Goal: Task Accomplishment & Management: Manage account settings

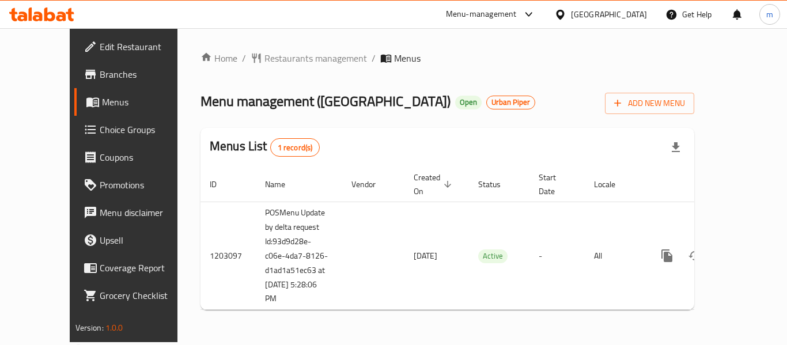
click at [45, 20] on icon at bounding box center [49, 14] width 11 height 14
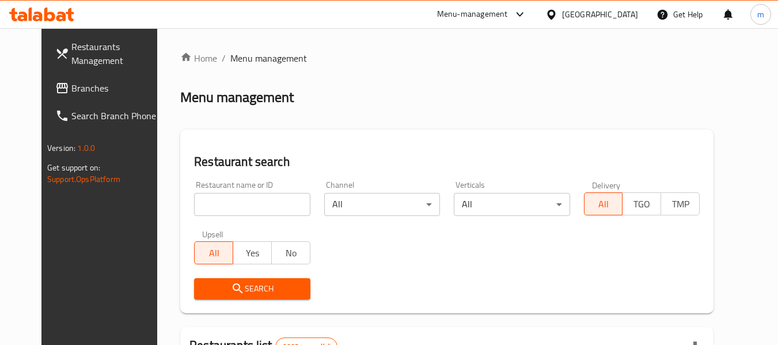
click at [71, 82] on span "Branches" at bounding box center [116, 88] width 91 height 14
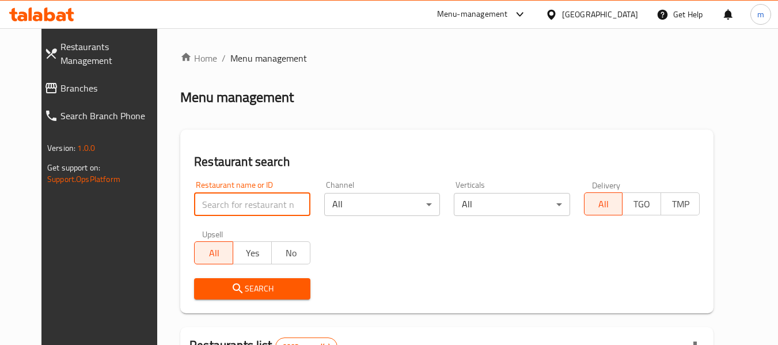
click at [203, 202] on input "search" at bounding box center [252, 204] width 116 height 23
paste input "669488"
type input "669488"
click button "Search" at bounding box center [252, 288] width 116 height 21
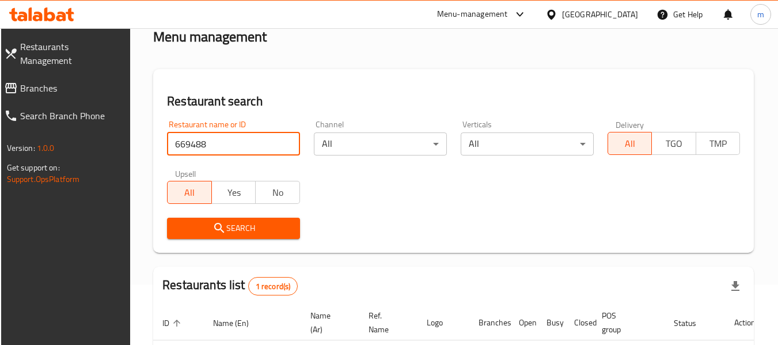
scroll to position [54, 0]
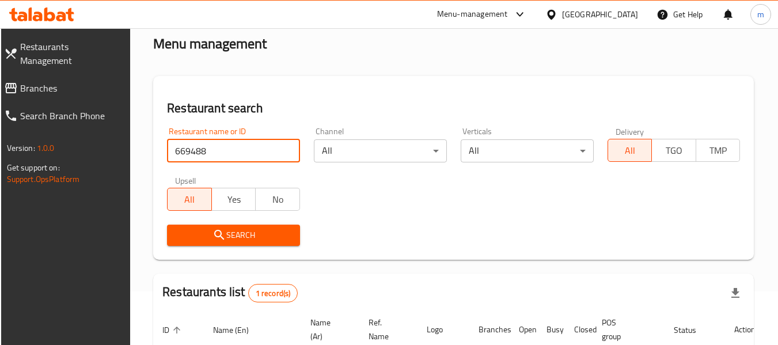
click at [555, 15] on icon at bounding box center [551, 14] width 8 height 10
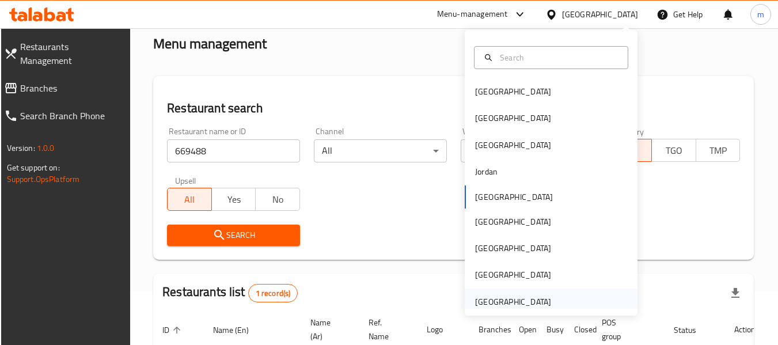
click at [504, 304] on div "[GEOGRAPHIC_DATA]" at bounding box center [513, 301] width 76 height 13
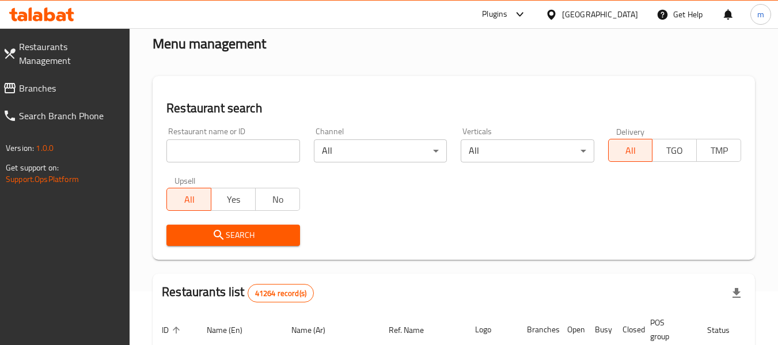
drag, startPoint x: 35, startPoint y: 82, endPoint x: 20, endPoint y: 85, distance: 15.4
click at [35, 82] on span "Branches" at bounding box center [70, 88] width 102 height 14
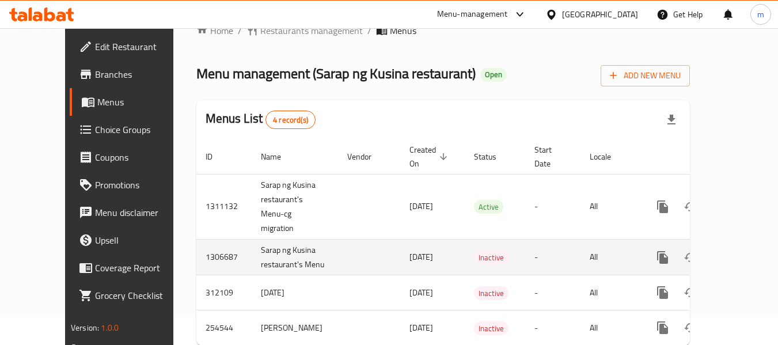
scroll to position [48, 0]
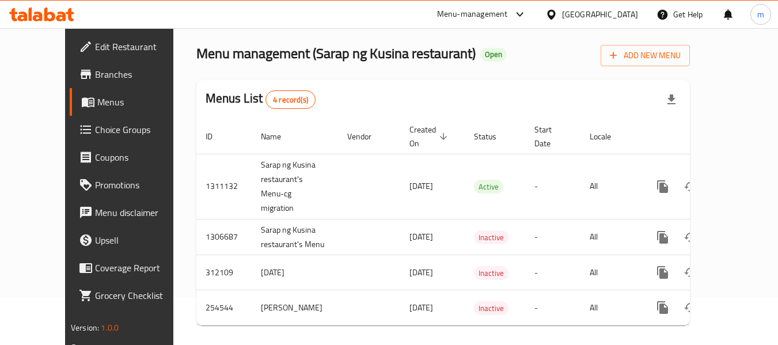
click at [61, 12] on icon at bounding box center [41, 14] width 65 height 14
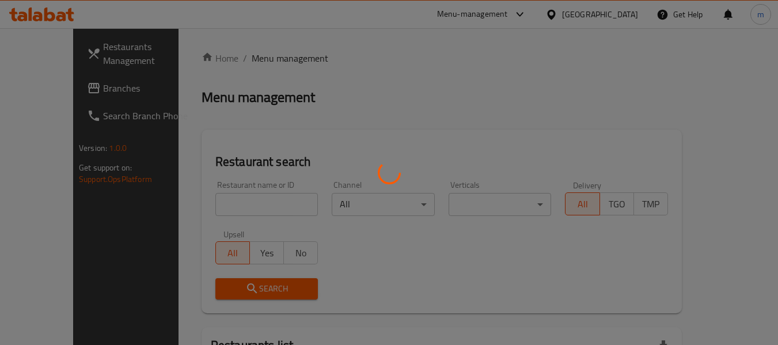
scroll to position [48, 0]
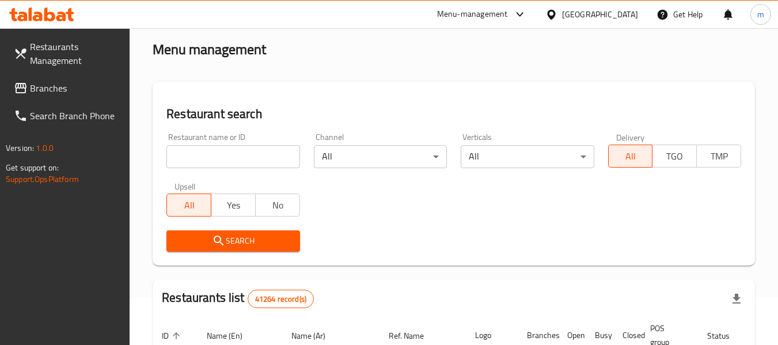
click at [206, 156] on input "search" at bounding box center [232, 156] width 133 height 23
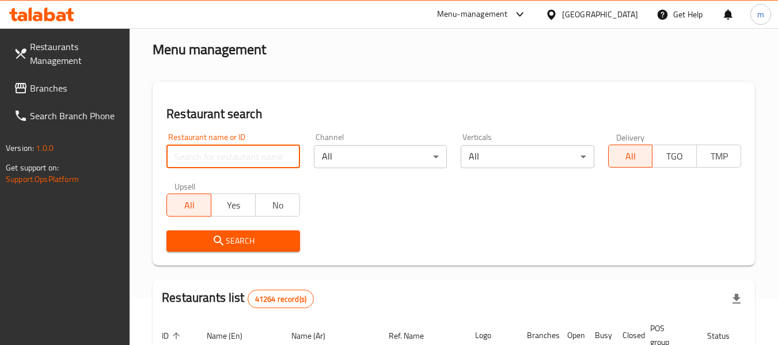
paste input "627400"
type input "627400"
click button "Search" at bounding box center [232, 240] width 133 height 21
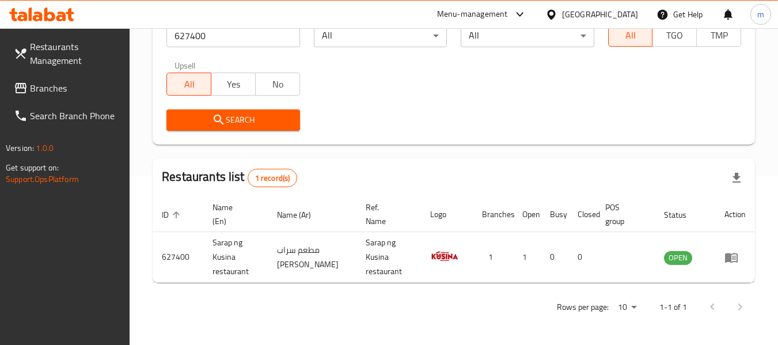
scroll to position [169, 0]
click at [617, 26] on div "[GEOGRAPHIC_DATA]" at bounding box center [591, 15] width 111 height 28
click at [595, 6] on div "[GEOGRAPHIC_DATA]" at bounding box center [591, 15] width 111 height 28
click at [579, 12] on div "[GEOGRAPHIC_DATA]" at bounding box center [600, 14] width 76 height 13
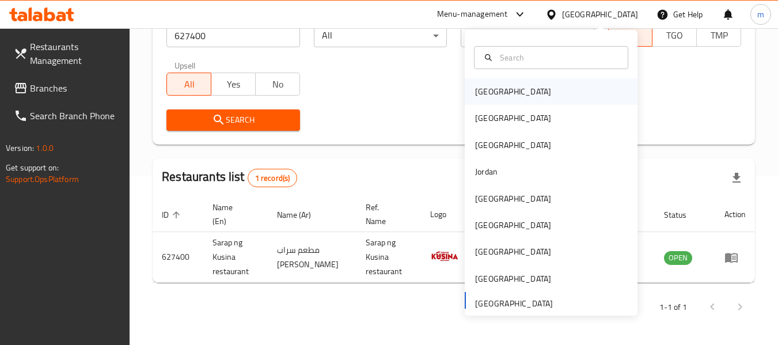
click at [475, 98] on div "[GEOGRAPHIC_DATA]" at bounding box center [513, 91] width 76 height 13
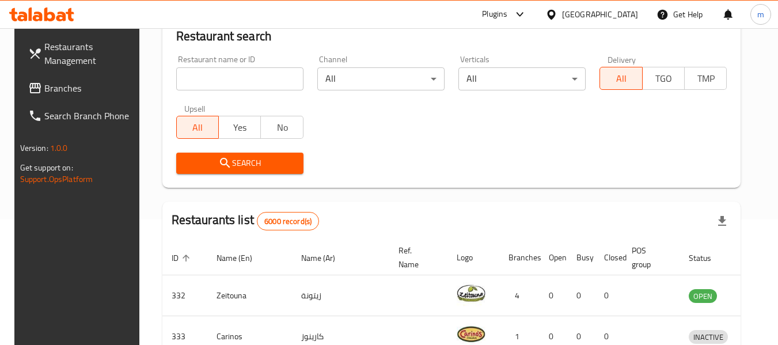
scroll to position [169, 0]
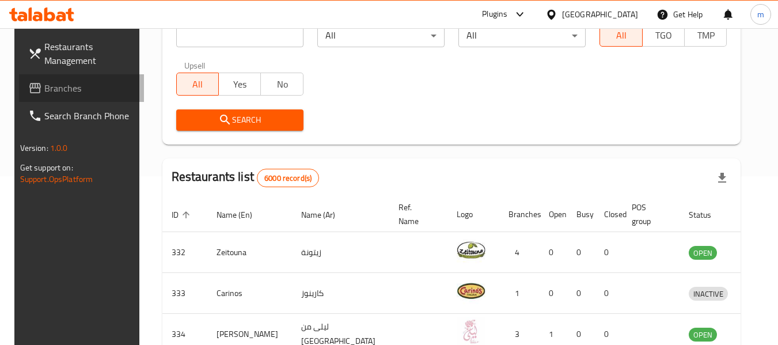
click at [44, 88] on span "Branches" at bounding box center [89, 88] width 91 height 14
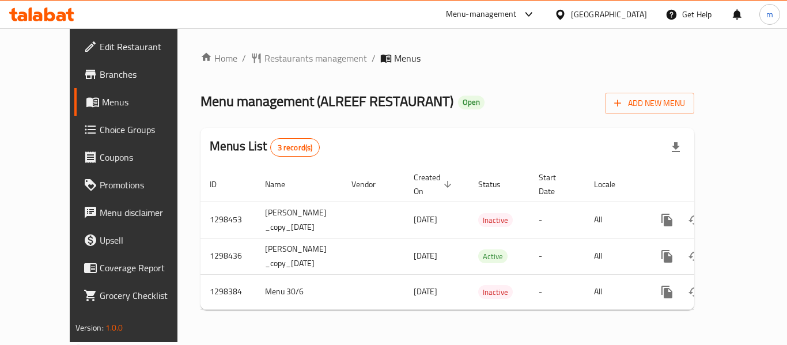
click at [66, 18] on icon at bounding box center [41, 14] width 65 height 14
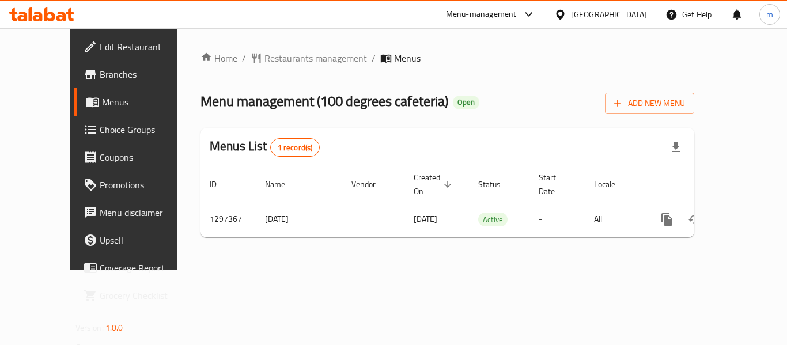
click at [571, 20] on div at bounding box center [562, 14] width 17 height 13
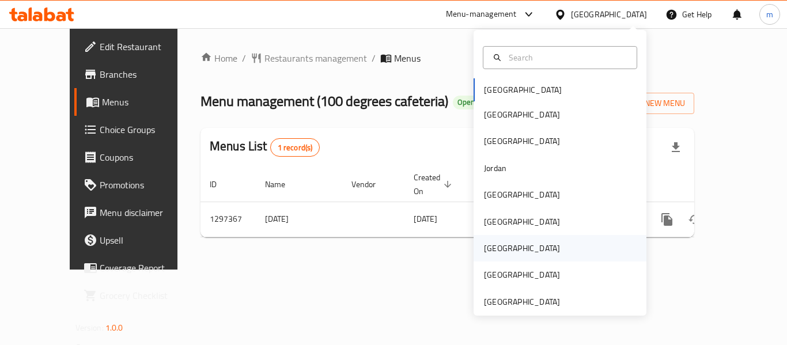
click at [485, 247] on div "[GEOGRAPHIC_DATA]" at bounding box center [522, 248] width 76 height 13
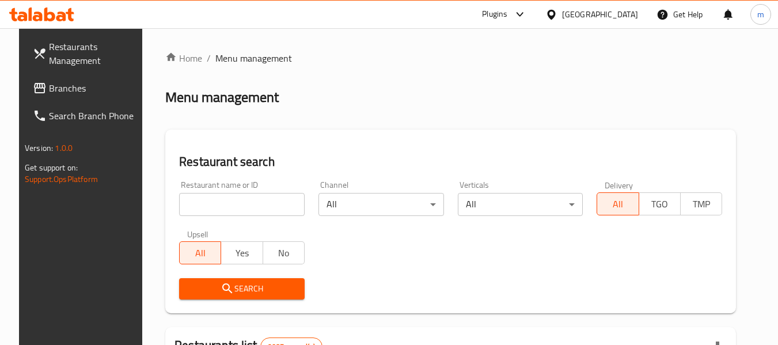
click at [81, 90] on span "Branches" at bounding box center [94, 88] width 91 height 14
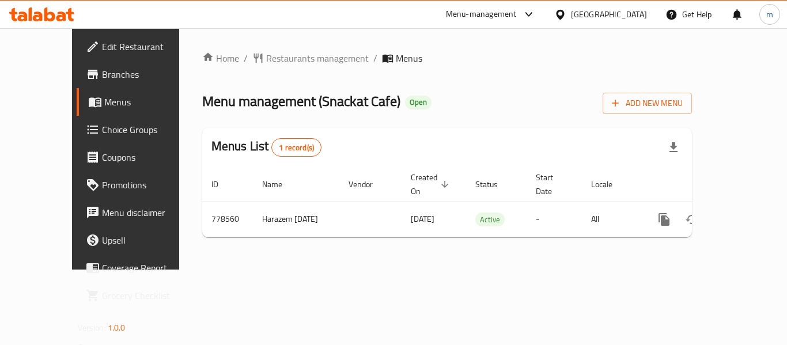
click at [637, 12] on div "[GEOGRAPHIC_DATA]" at bounding box center [609, 14] width 76 height 13
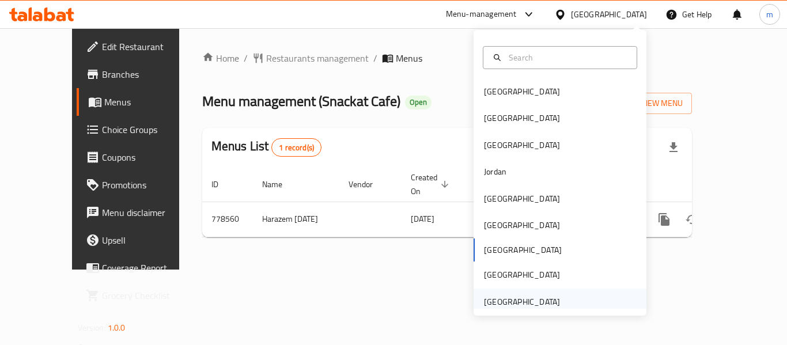
click at [491, 290] on div "[GEOGRAPHIC_DATA]" at bounding box center [521, 301] width 94 height 26
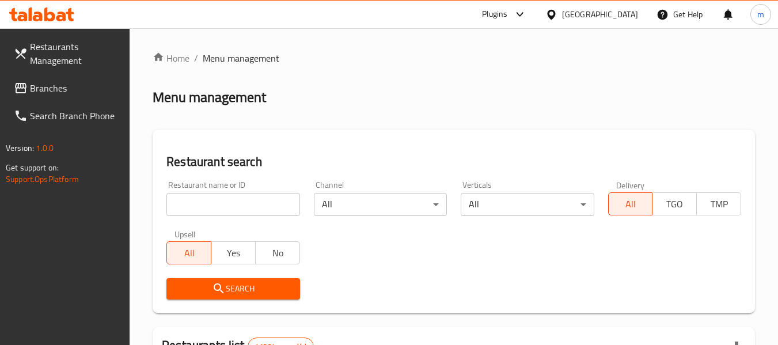
click at [52, 94] on span "Branches" at bounding box center [75, 88] width 91 height 14
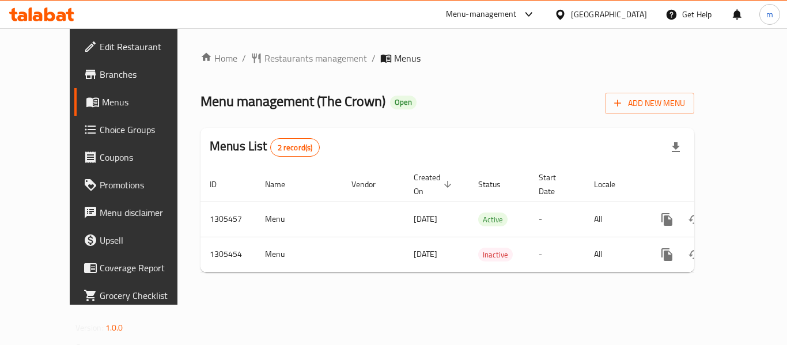
click at [48, 10] on icon at bounding box center [41, 14] width 65 height 14
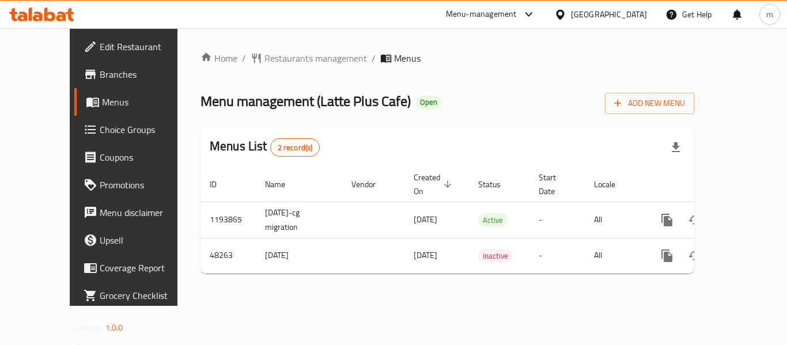
click at [601, 15] on div "United Arab Emirates" at bounding box center [609, 14] width 76 height 13
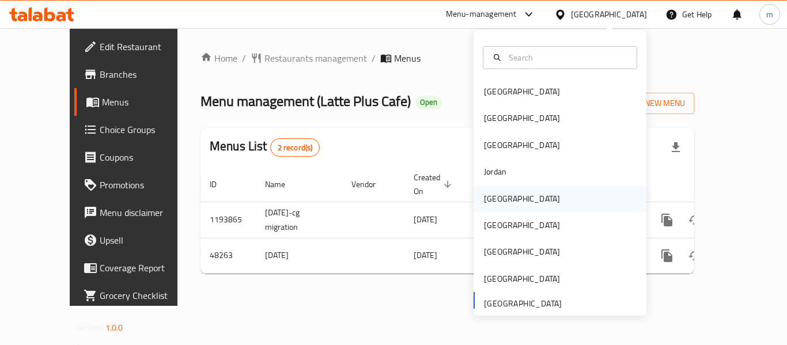
click at [493, 195] on div "[GEOGRAPHIC_DATA]" at bounding box center [522, 198] width 76 height 13
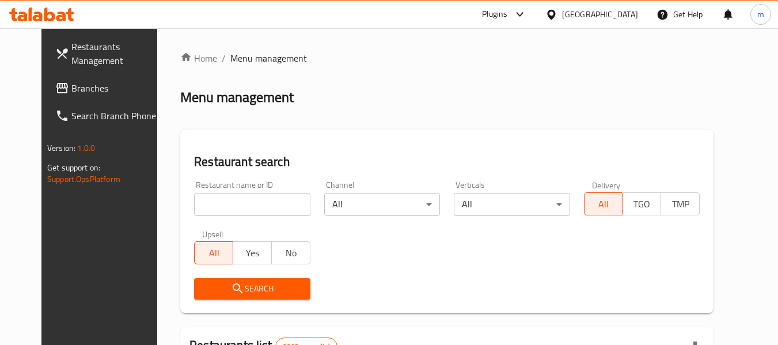
click at [71, 81] on span "Branches" at bounding box center [116, 88] width 91 height 14
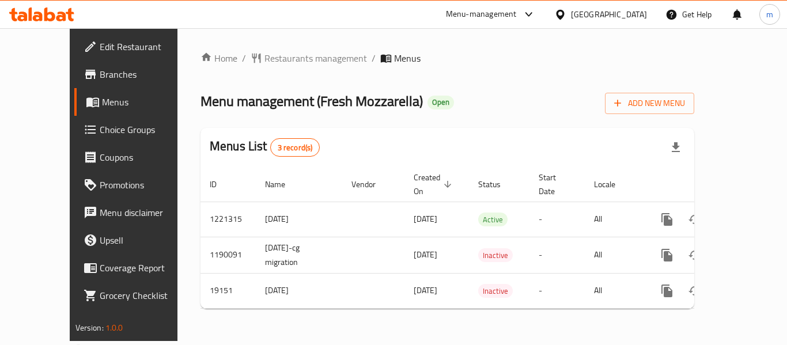
click at [55, 8] on icon at bounding box center [41, 14] width 65 height 14
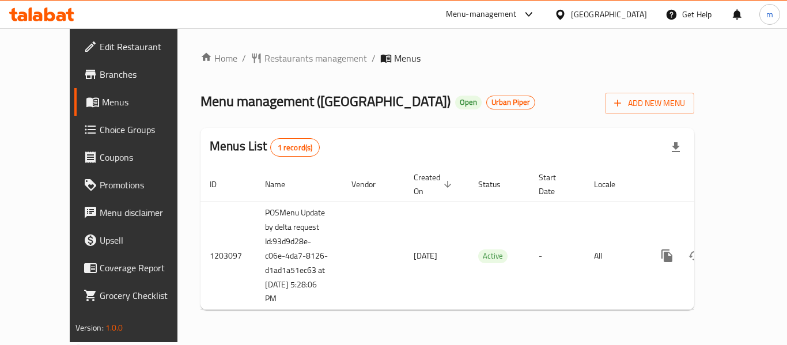
click at [58, 11] on icon at bounding box center [41, 14] width 65 height 14
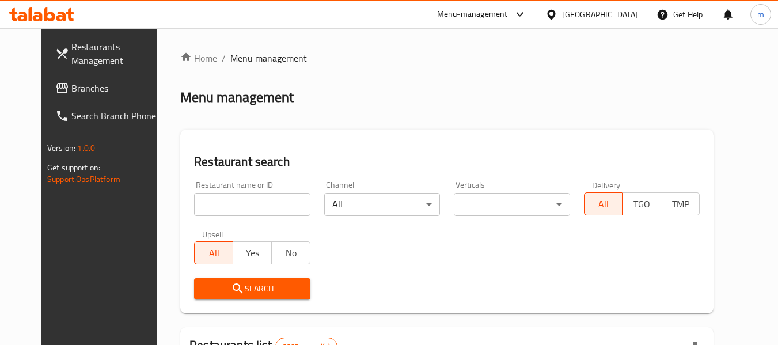
click at [233, 204] on input "search" at bounding box center [252, 204] width 116 height 23
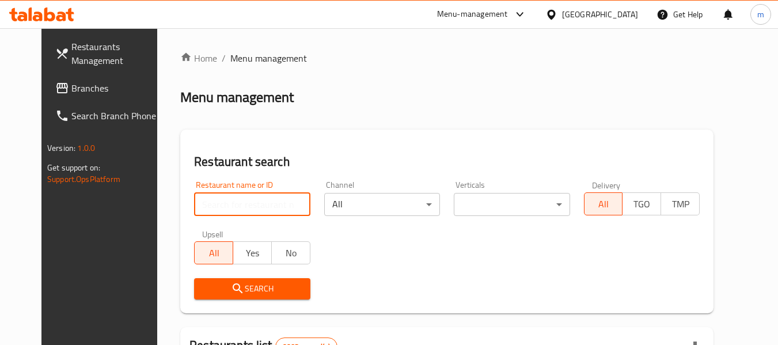
paste input "669488"
type input "669488"
click button "Search" at bounding box center [252, 288] width 116 height 21
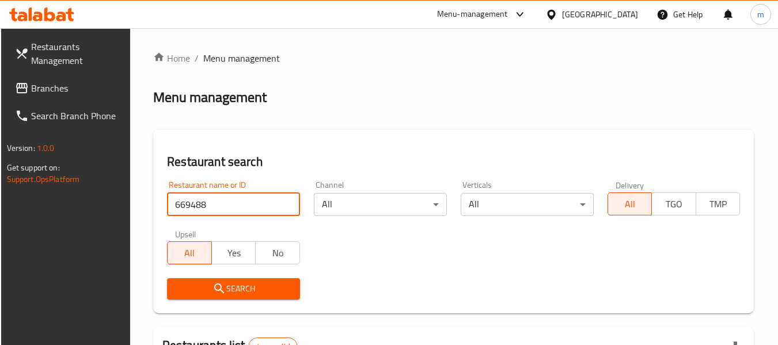
click at [81, 52] on span "Restaurants Management" at bounding box center [76, 54] width 91 height 28
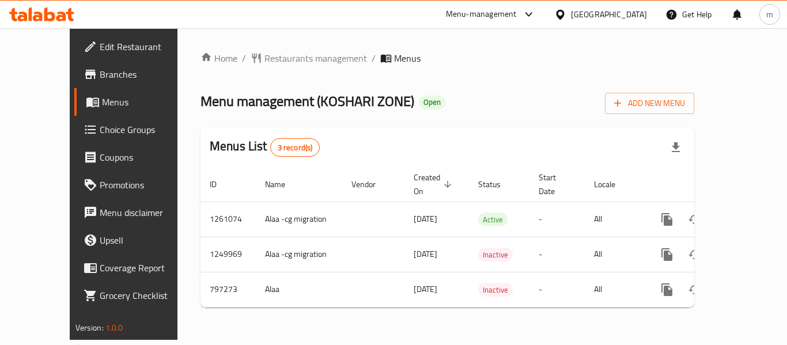
click at [56, 9] on icon at bounding box center [41, 14] width 65 height 14
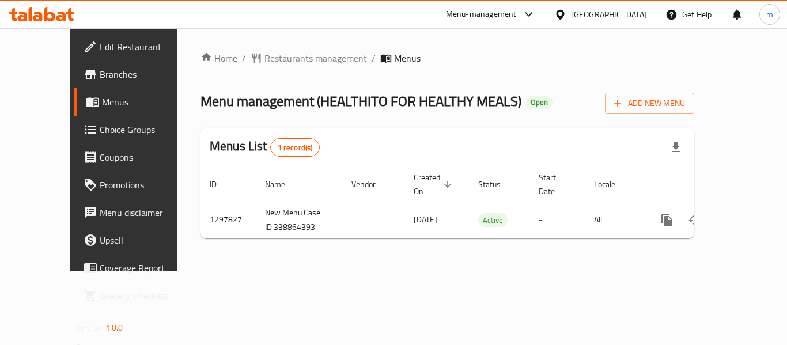
click at [46, 18] on icon at bounding box center [49, 14] width 11 height 14
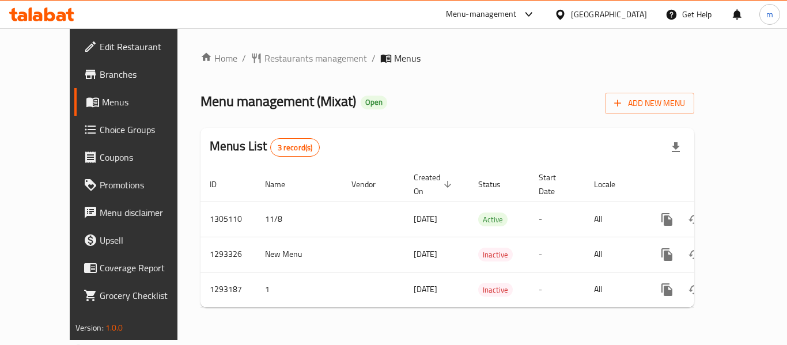
click at [61, 11] on icon at bounding box center [41, 14] width 65 height 14
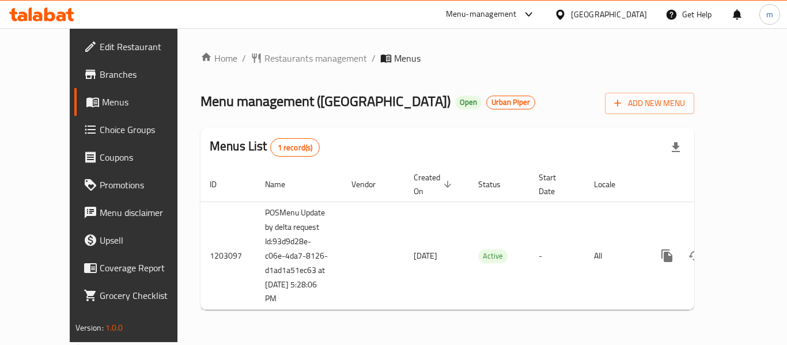
click at [70, 9] on icon at bounding box center [70, 14] width 8 height 13
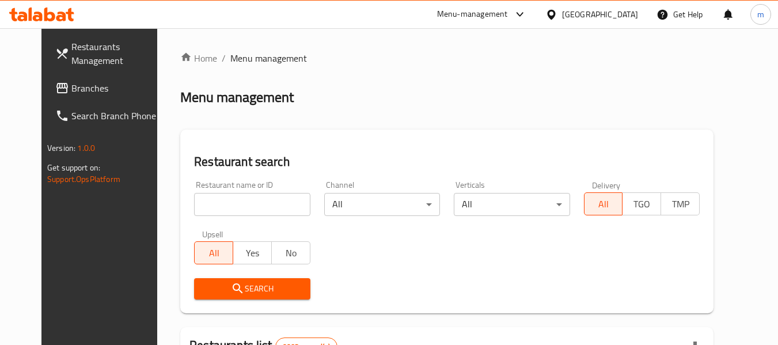
click at [214, 197] on input "search" at bounding box center [252, 204] width 116 height 23
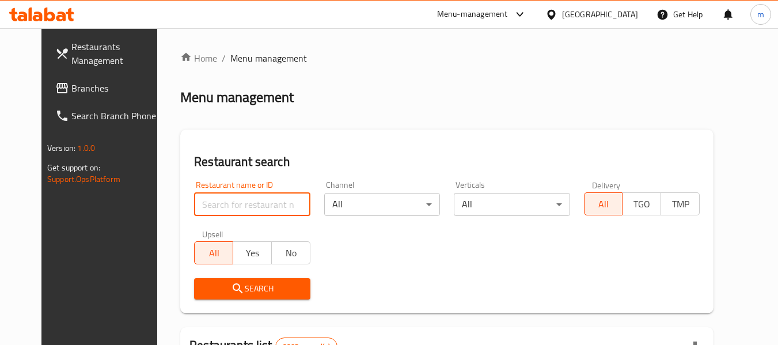
paste input "669488"
type input "669488"
click button "Search" at bounding box center [252, 288] width 116 height 21
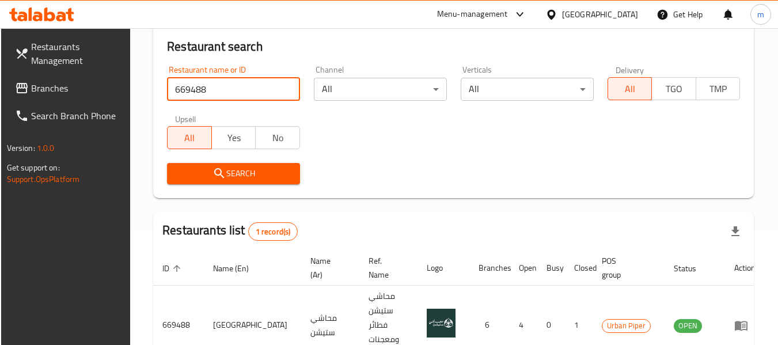
scroll to position [169, 0]
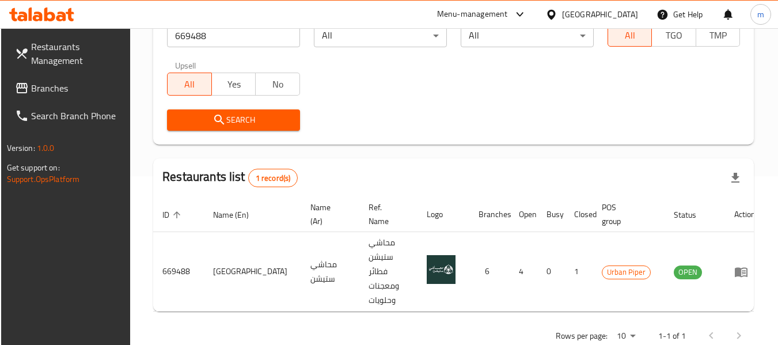
click at [75, 10] on div at bounding box center [41, 14] width 83 height 23
click at [620, 18] on div "[GEOGRAPHIC_DATA]" at bounding box center [600, 14] width 76 height 13
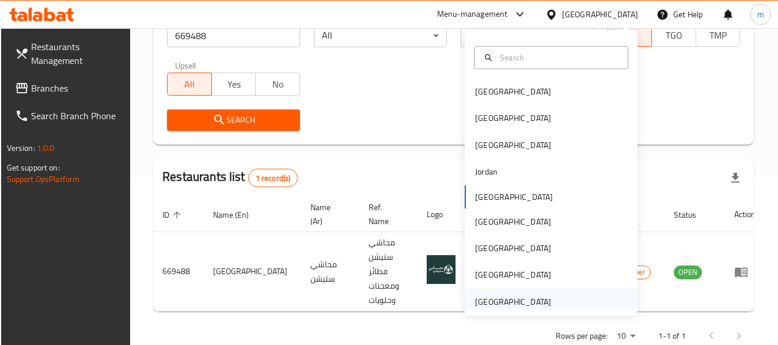
click at [486, 302] on div "United Arab Emirates" at bounding box center [513, 301] width 76 height 13
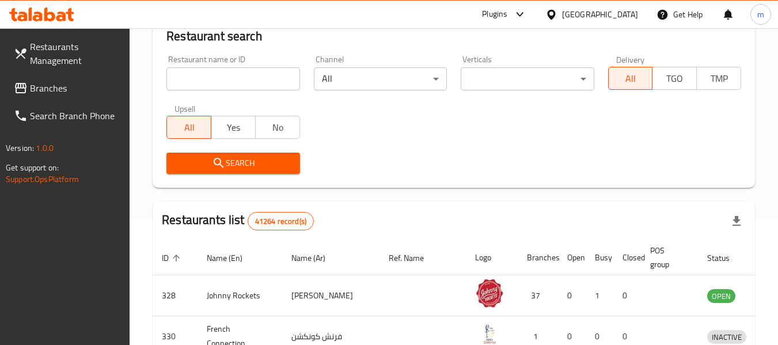
scroll to position [169, 0]
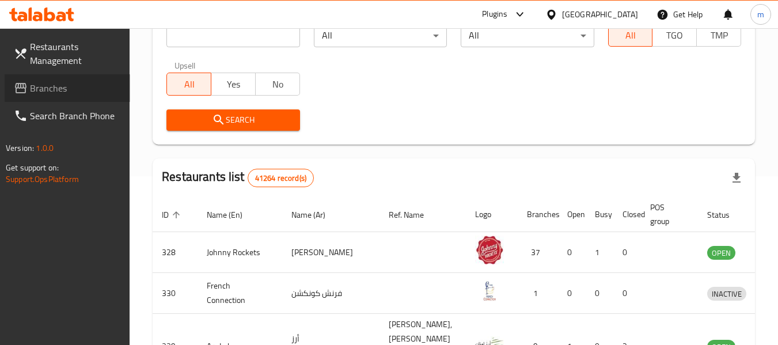
click at [83, 93] on span "Branches" at bounding box center [75, 88] width 91 height 14
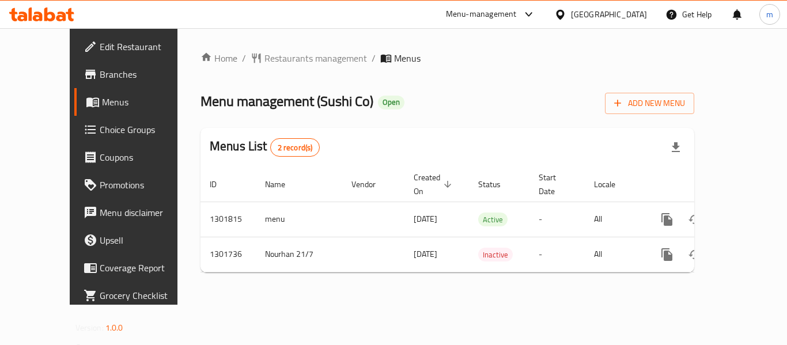
click at [622, 16] on div "United Arab Emirates" at bounding box center [609, 14] width 76 height 13
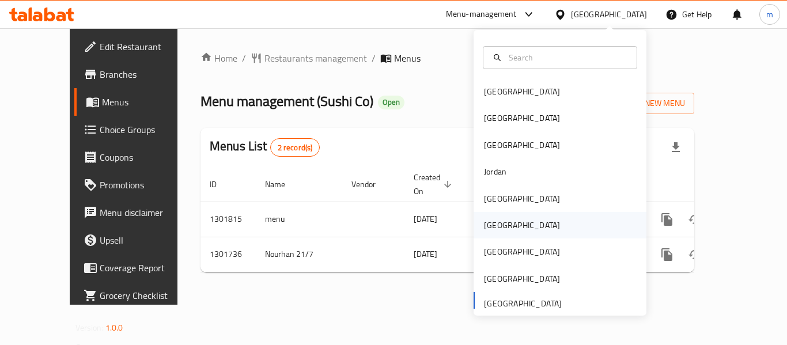
click at [488, 231] on div "[GEOGRAPHIC_DATA]" at bounding box center [522, 225] width 76 height 13
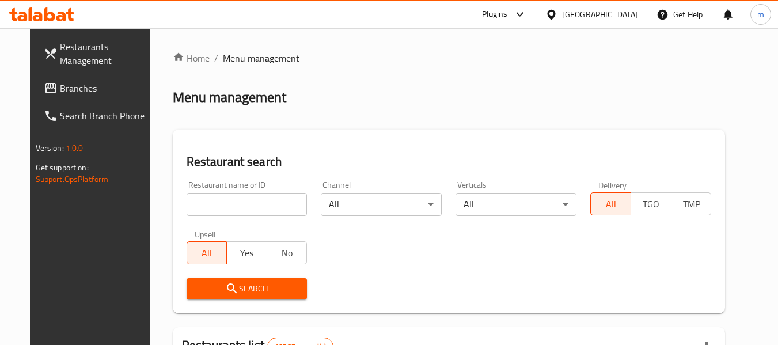
click at [83, 93] on span "Branches" at bounding box center [105, 88] width 91 height 14
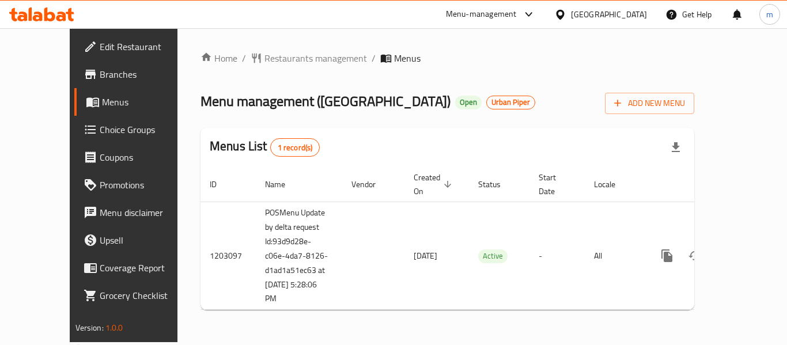
click at [56, 12] on icon at bounding box center [41, 14] width 65 height 14
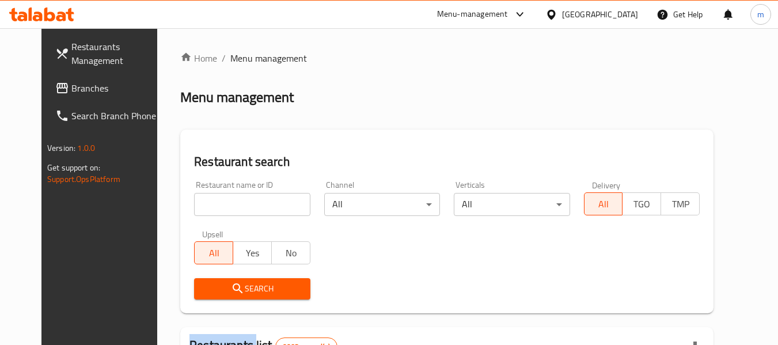
click at [71, 85] on span "Branches" at bounding box center [116, 88] width 91 height 14
click at [194, 197] on input "search" at bounding box center [252, 204] width 116 height 23
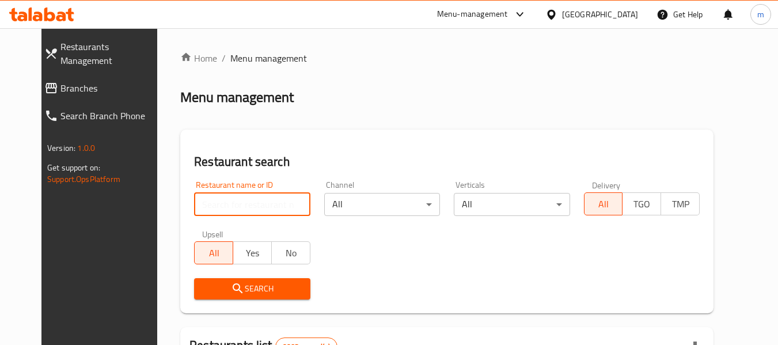
paste input "669488"
type input "669488"
click button "Search" at bounding box center [252, 288] width 116 height 21
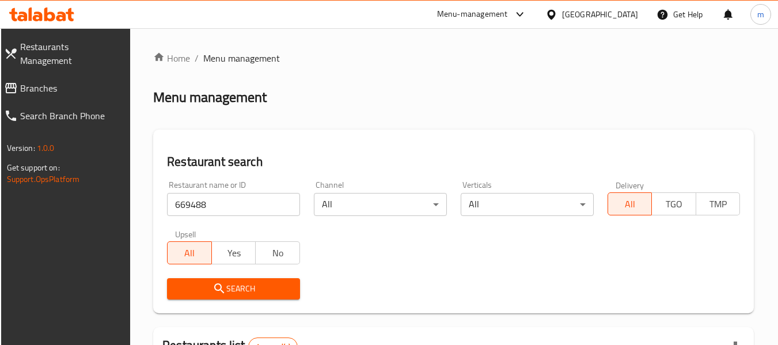
click at [621, 16] on div "Kuwait" at bounding box center [600, 14] width 76 height 13
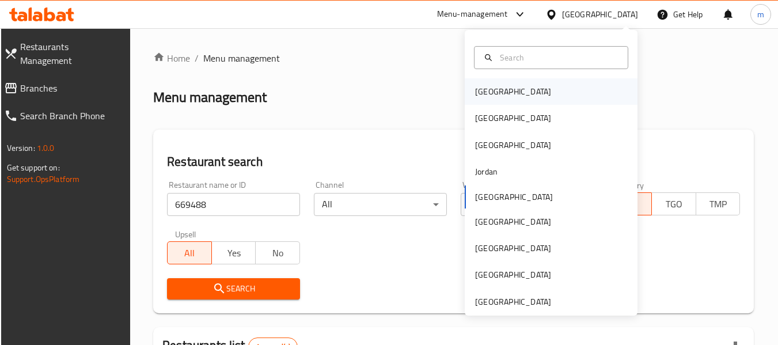
click at [478, 92] on div "[GEOGRAPHIC_DATA]" at bounding box center [513, 91] width 76 height 13
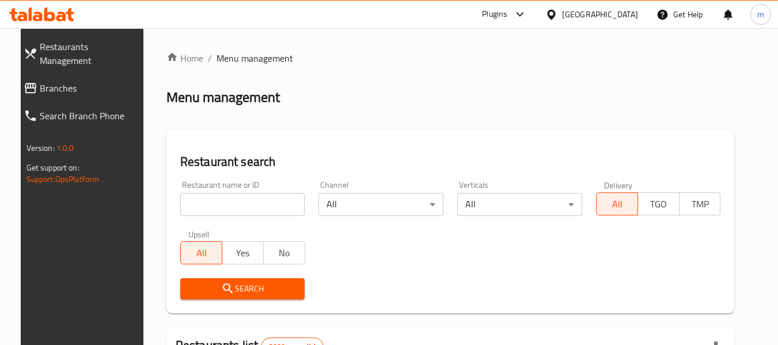
drag, startPoint x: 36, startPoint y: 70, endPoint x: 3, endPoint y: 70, distance: 32.2
click at [40, 81] on span "Branches" at bounding box center [91, 88] width 102 height 14
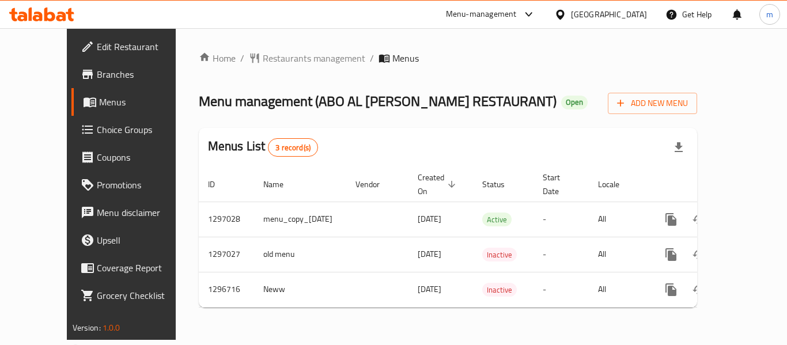
click at [55, 25] on div at bounding box center [41, 14] width 83 height 23
click at [34, 9] on icon at bounding box center [41, 14] width 65 height 14
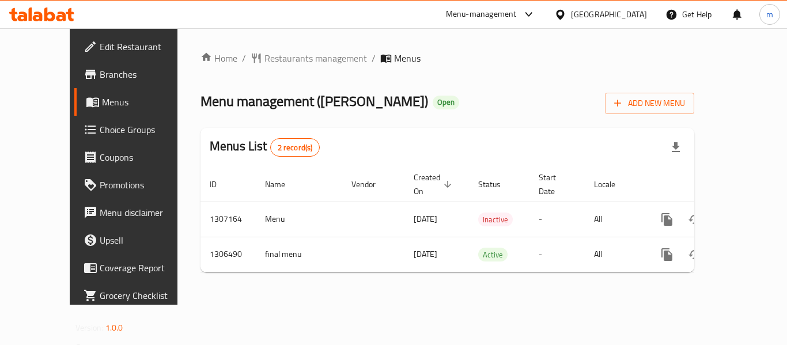
click at [26, 19] on icon at bounding box center [22, 17] width 10 height 10
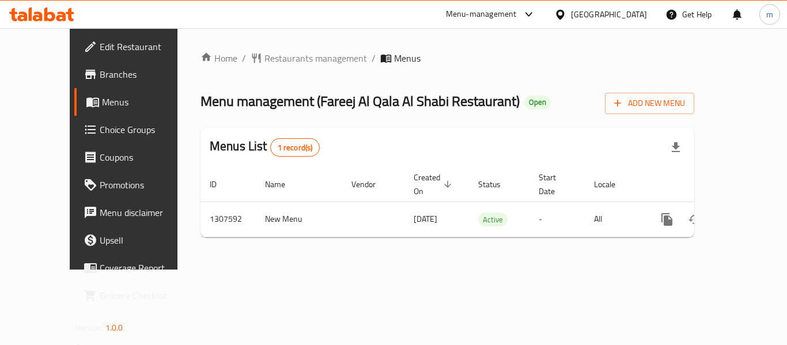
click at [62, 8] on icon at bounding box center [41, 14] width 65 height 14
click at [100, 46] on span "Edit Restaurant" at bounding box center [146, 47] width 92 height 14
click at [52, 14] on icon at bounding box center [49, 14] width 11 height 14
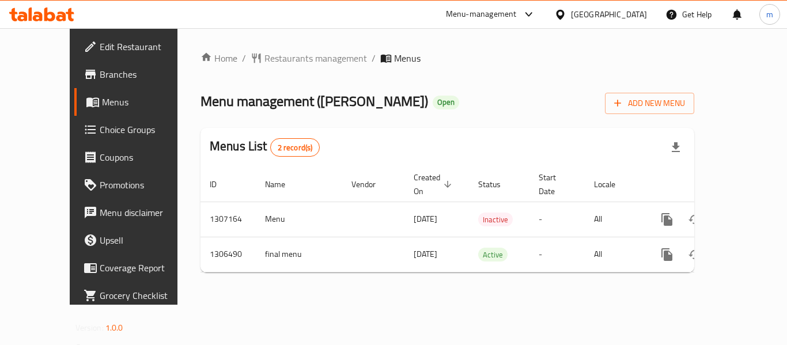
click at [44, 14] on icon at bounding box center [41, 14] width 65 height 14
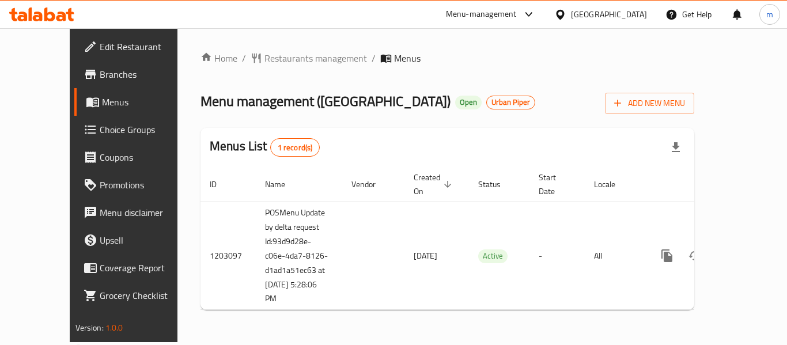
click at [58, 18] on icon at bounding box center [61, 17] width 10 height 10
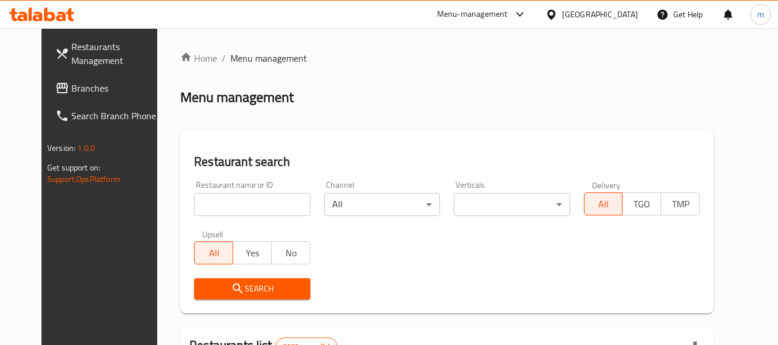
click at [89, 86] on span "Branches" at bounding box center [116, 88] width 91 height 14
click at [241, 210] on input "search" at bounding box center [252, 204] width 116 height 23
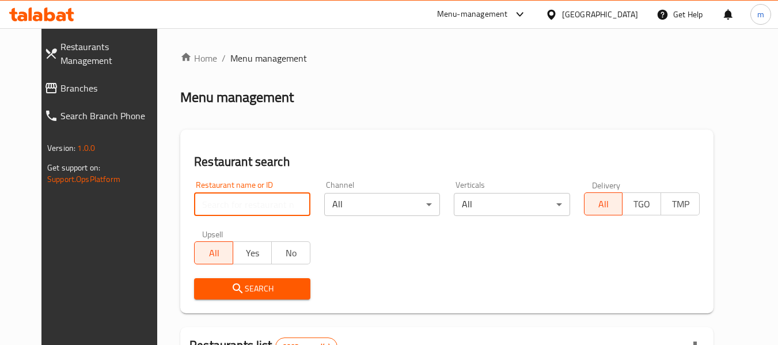
paste input "669488"
type input "669488"
click button "Search" at bounding box center [252, 288] width 116 height 21
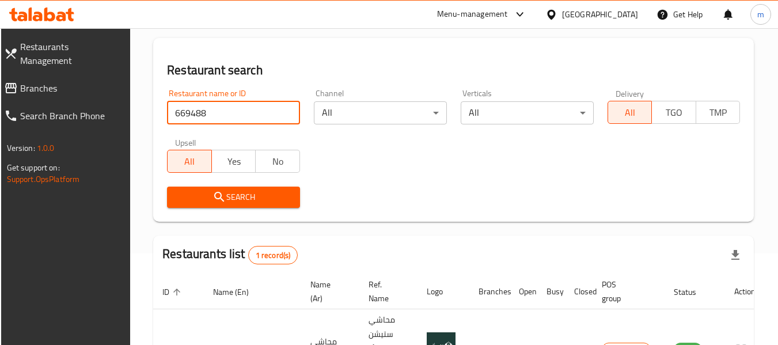
scroll to position [54, 0]
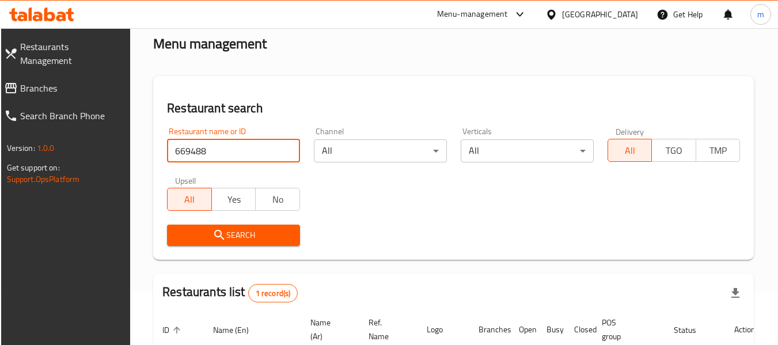
click at [617, 16] on div "Kuwait" at bounding box center [600, 14] width 76 height 13
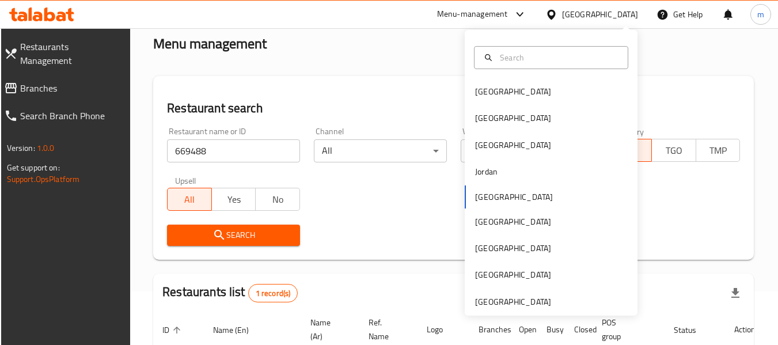
click at [502, 312] on div "Bahrain Egypt Iraq Jordan Kuwait Oman Qatar Saudi Arabia United Arab Emirates" at bounding box center [551, 173] width 173 height 286
click at [500, 308] on div "Bahrain Egypt Iraq Jordan Kuwait Oman Qatar Saudi Arabia United Arab Emirates" at bounding box center [551, 173] width 173 height 286
click at [483, 299] on div "[GEOGRAPHIC_DATA]" at bounding box center [513, 301] width 76 height 13
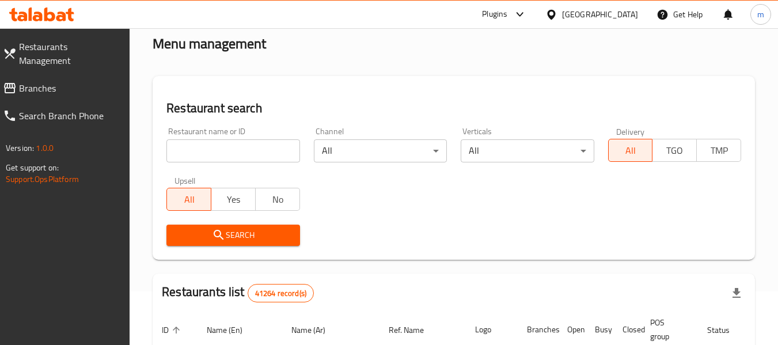
drag, startPoint x: 48, startPoint y: 79, endPoint x: 79, endPoint y: 78, distance: 30.6
click at [48, 81] on span "Branches" at bounding box center [70, 88] width 102 height 14
